Goal: Task Accomplishment & Management: Manage account settings

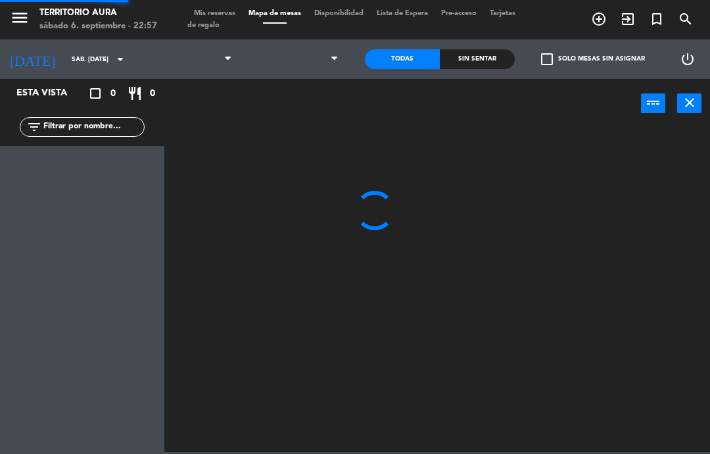
select select "es"
select select "dinner"
select select
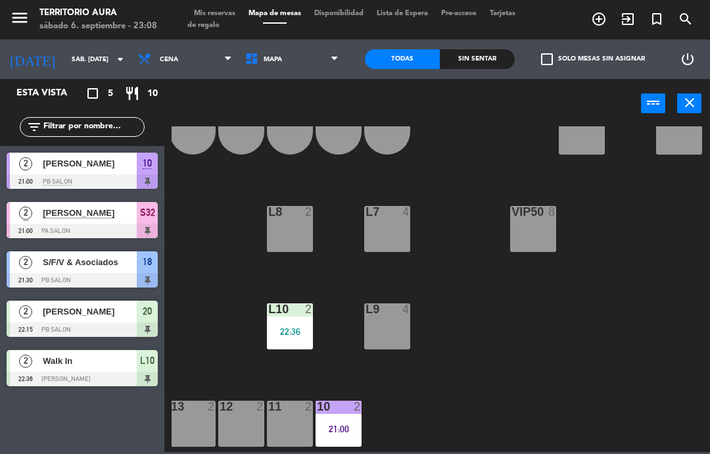
scroll to position [39, 272]
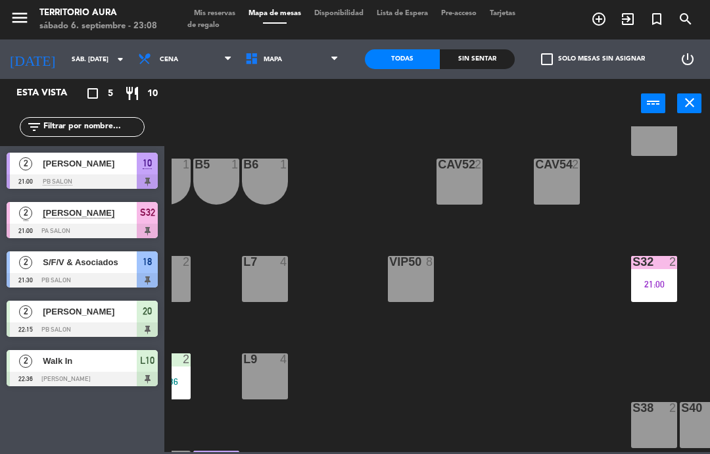
click at [207, 20] on span "Tarjetas de regalo" at bounding box center [351, 19] width 328 height 19
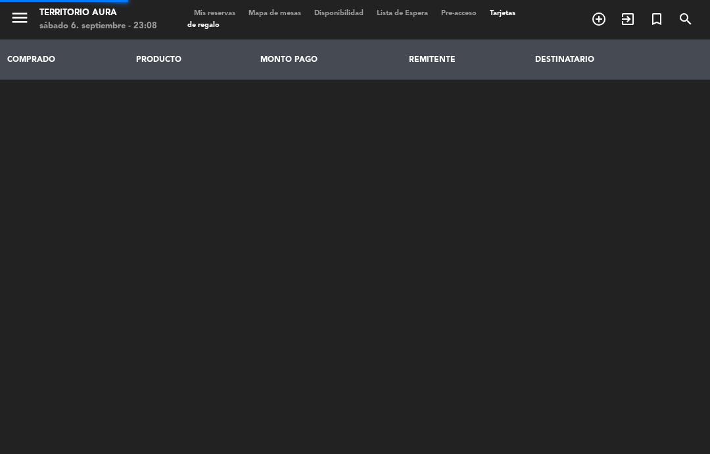
click at [216, 10] on span "Mis reservas" at bounding box center [214, 13] width 55 height 7
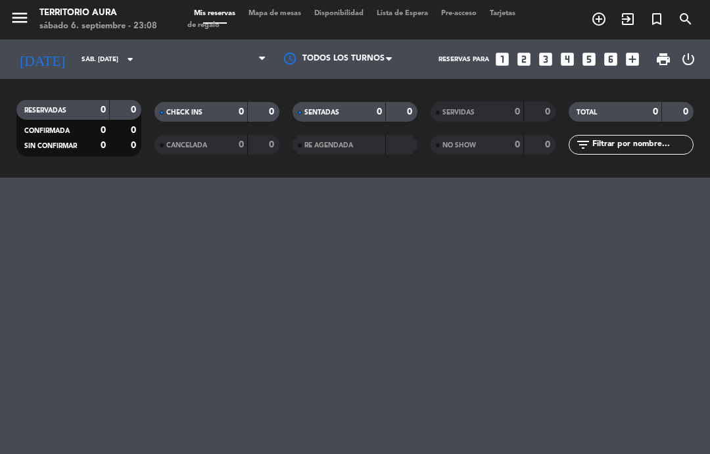
select select "dinner"
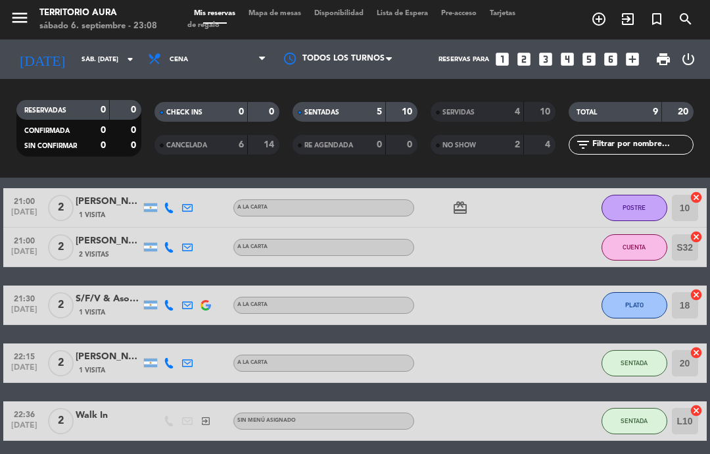
scroll to position [3, 0]
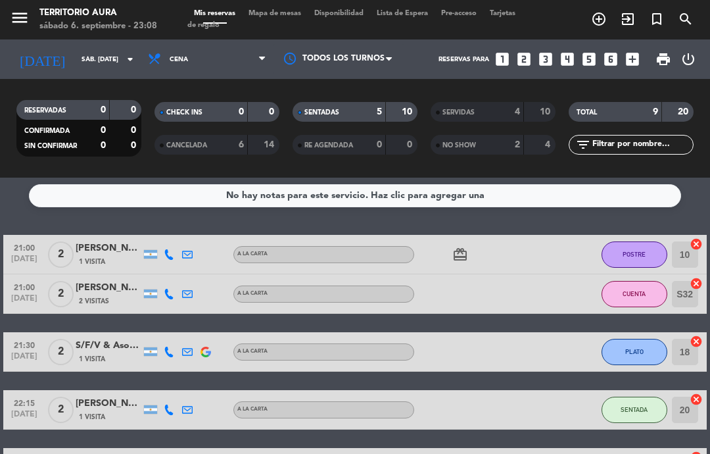
click at [643, 249] on button "POSTRE" at bounding box center [635, 254] width 66 height 26
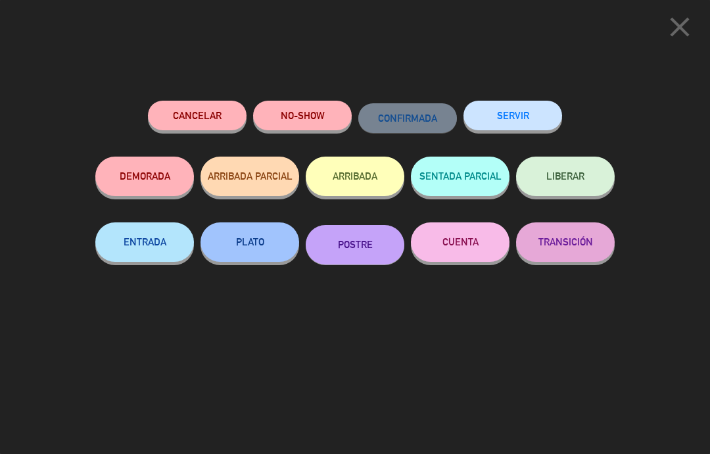
click at [516, 111] on button "SERVIR" at bounding box center [513, 116] width 99 height 30
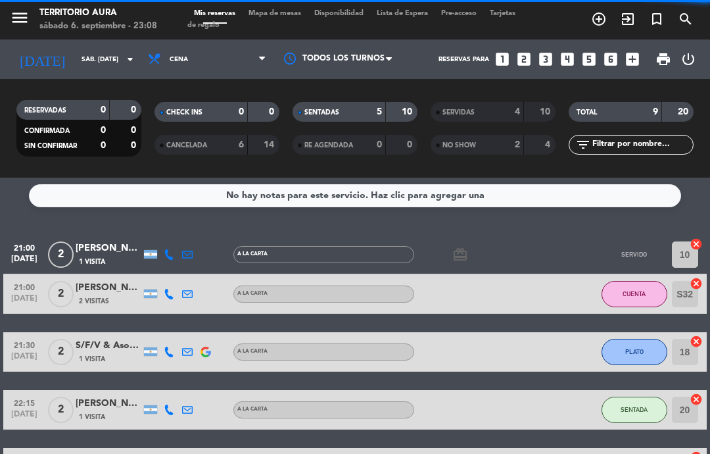
select select "dinner"
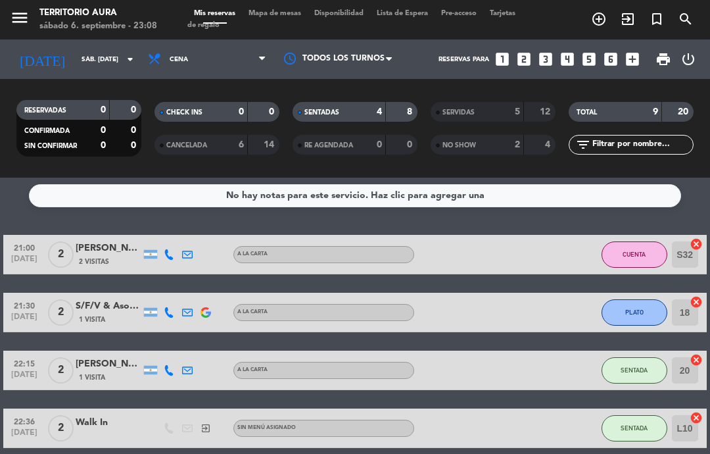
click at [640, 254] on span "CUENTA" at bounding box center [634, 254] width 23 height 7
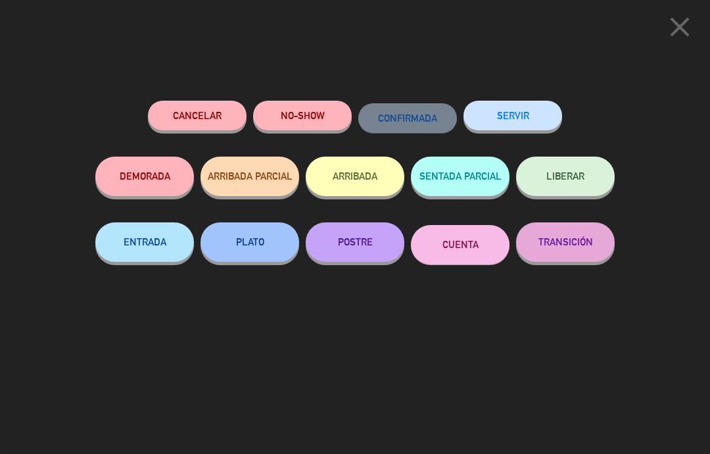
click at [523, 103] on button "SERVIR" at bounding box center [513, 116] width 99 height 30
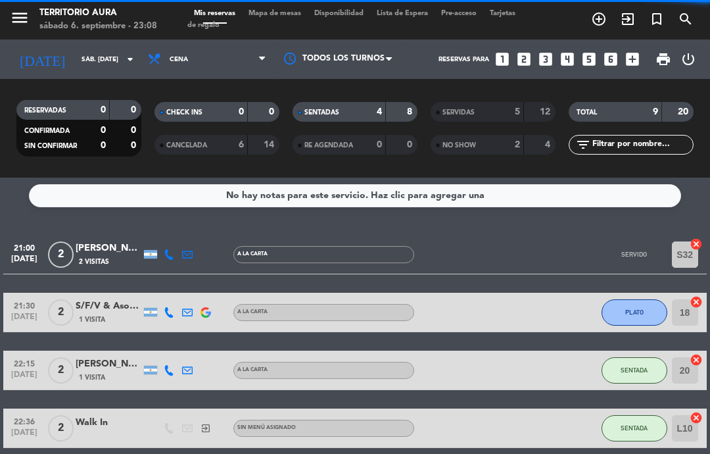
select select "dinner"
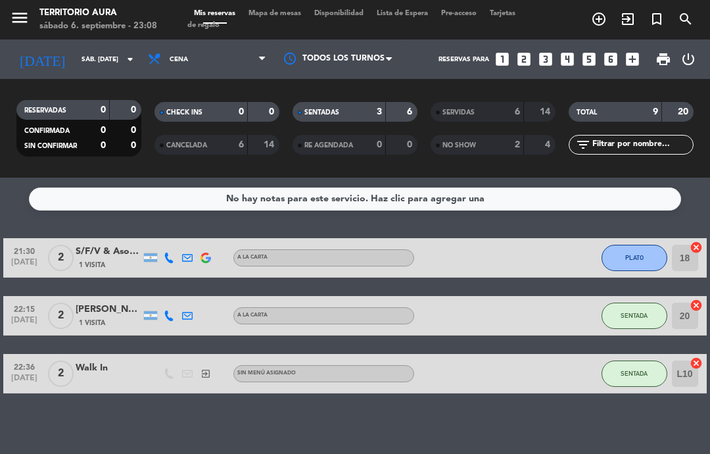
scroll to position [53, 0]
click at [637, 302] on button "SENTADA" at bounding box center [635, 315] width 66 height 26
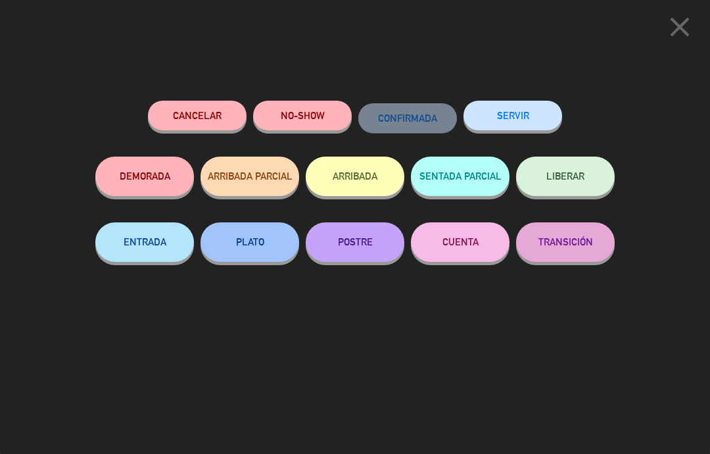
click at [270, 244] on button "PLATO" at bounding box center [250, 241] width 99 height 39
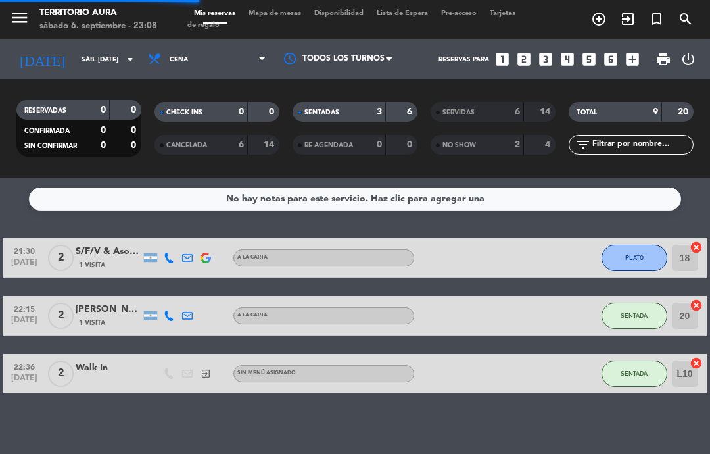
select select "dinner"
click at [635, 370] on span "SENTADA" at bounding box center [634, 373] width 27 height 7
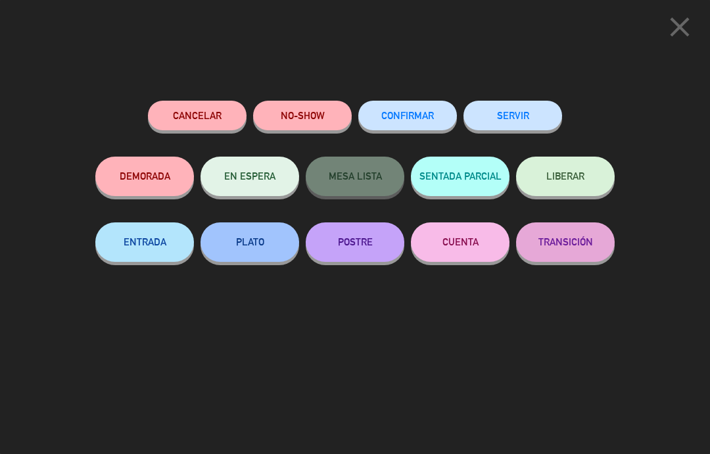
click at [258, 246] on button "PLATO" at bounding box center [250, 241] width 99 height 39
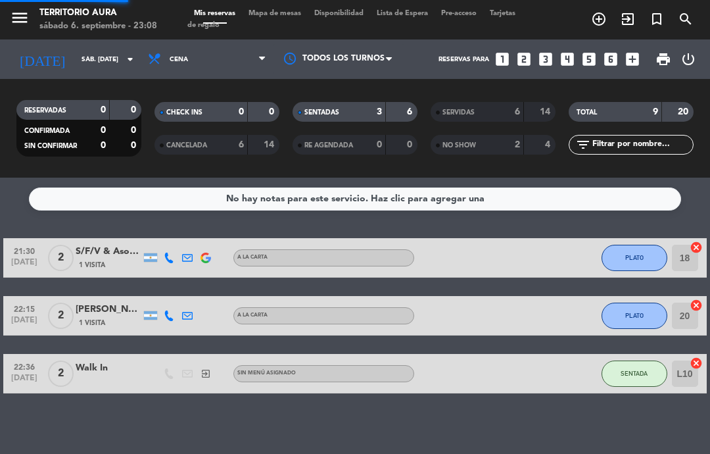
select select "dinner"
click at [647, 247] on button "PLATO" at bounding box center [635, 258] width 66 height 26
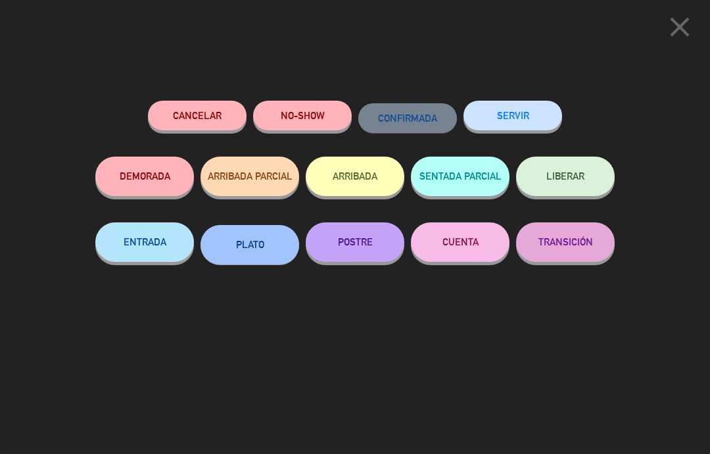
click at [531, 116] on button "SERVIR" at bounding box center [513, 116] width 99 height 30
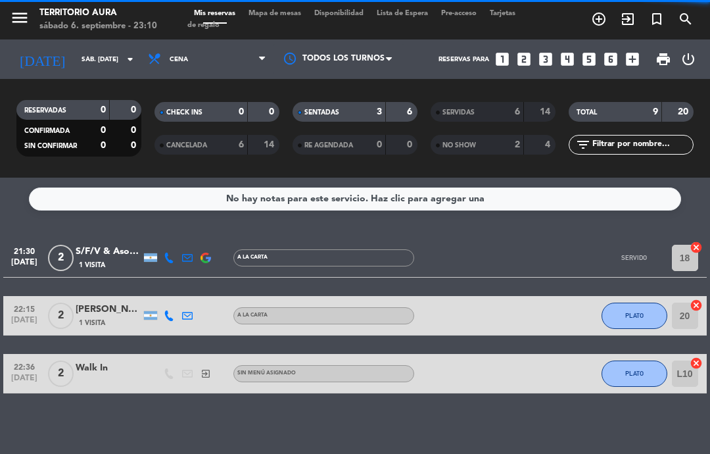
select select "dinner"
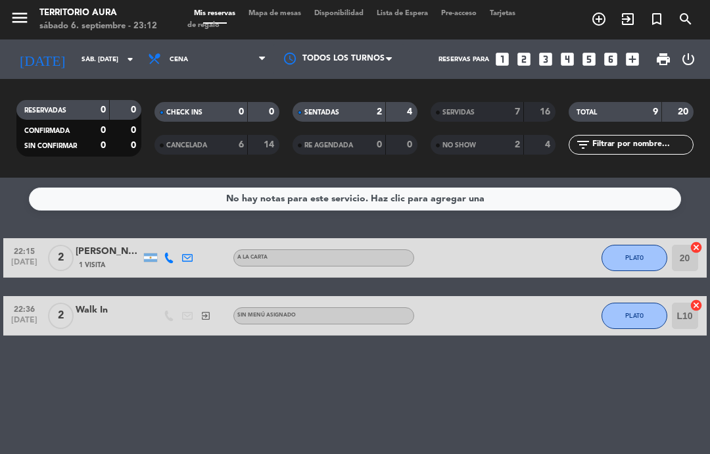
scroll to position [0, 0]
select select "dinner"
